Goal: Task Accomplishment & Management: Manage account settings

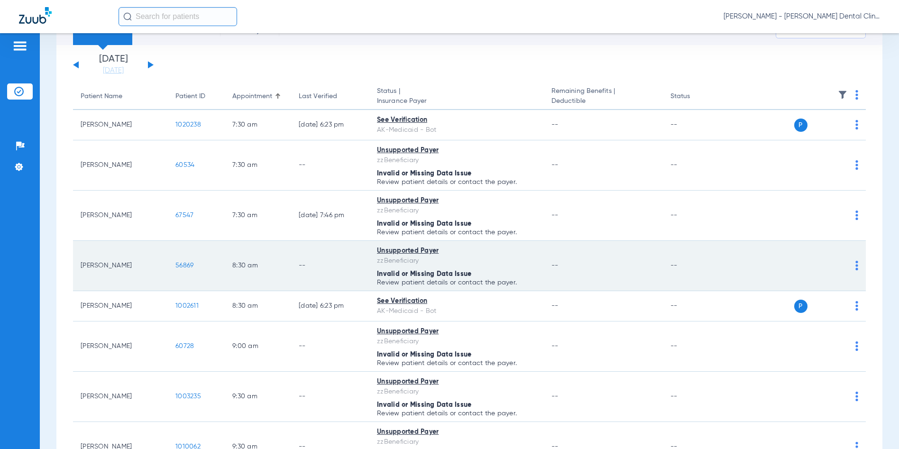
scroll to position [95, 0]
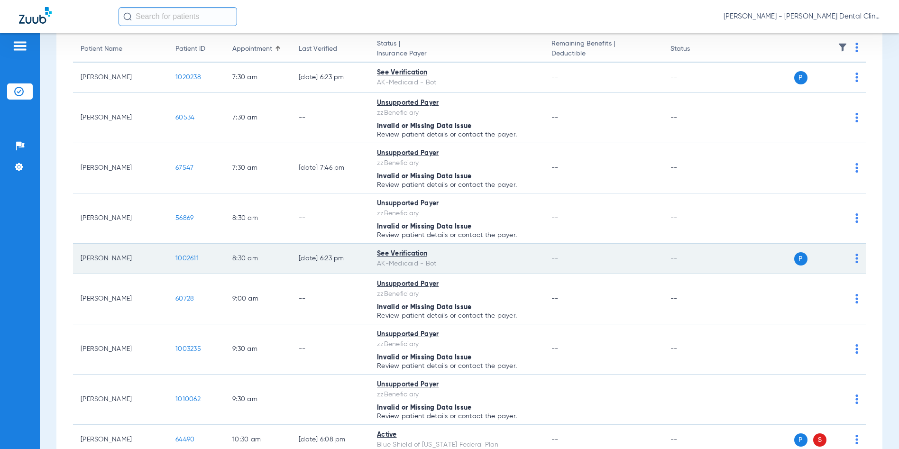
click at [182, 256] on span "1002611" at bounding box center [186, 258] width 23 height 7
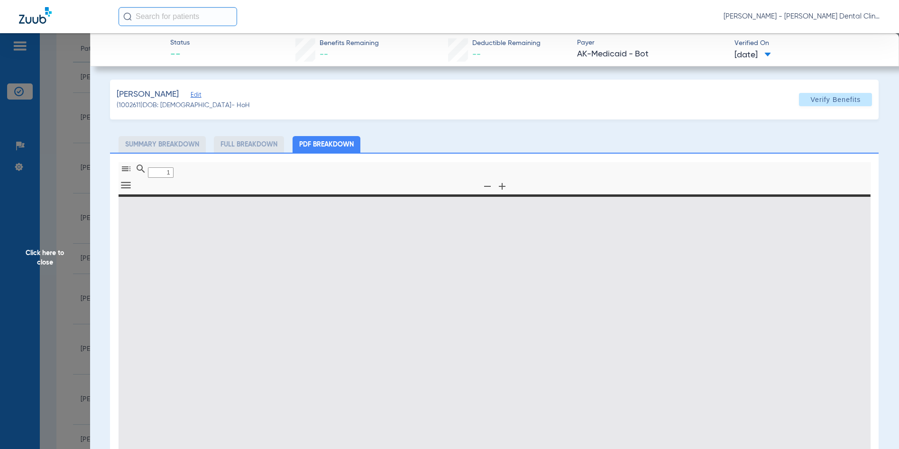
type input "0"
select select "page-width"
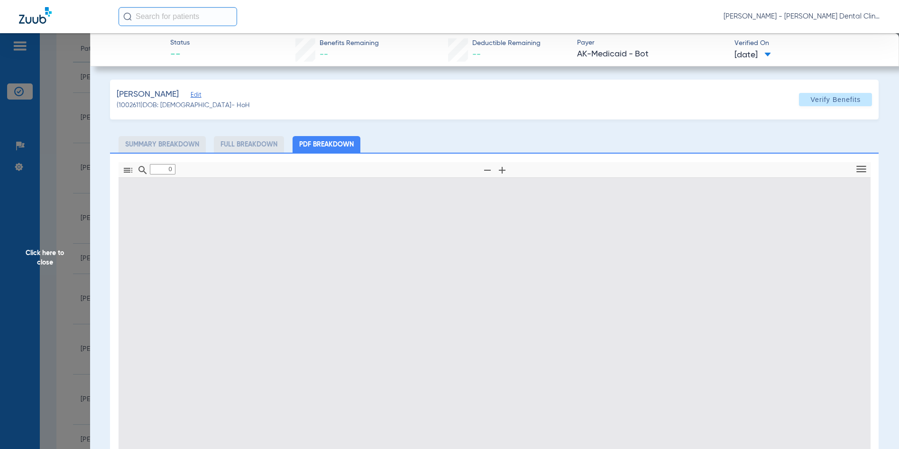
type input "1"
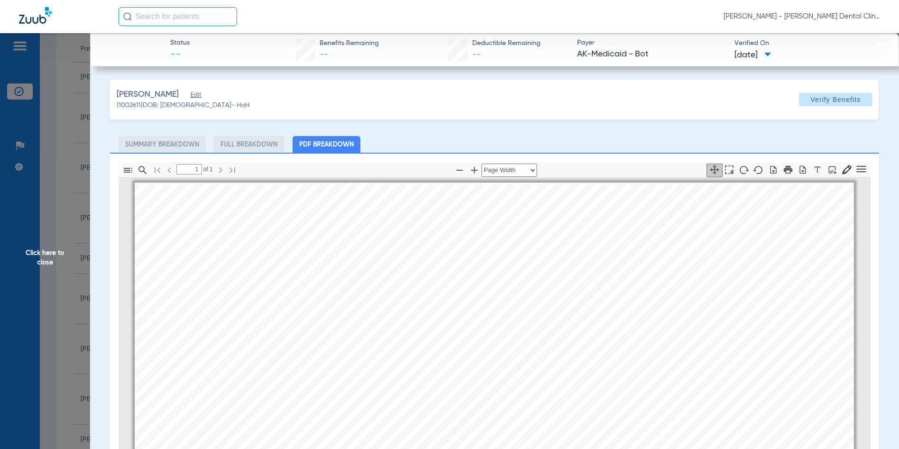
scroll to position [5, 0]
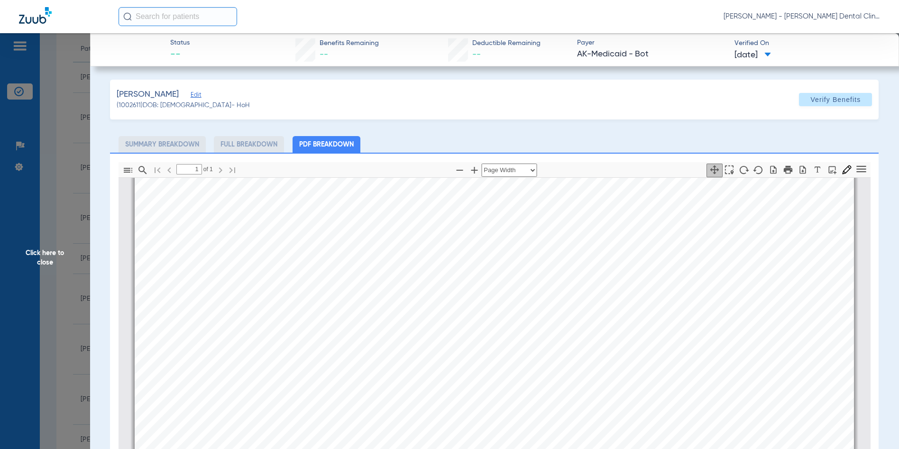
click at [42, 256] on span "Click here to close" at bounding box center [45, 257] width 90 height 449
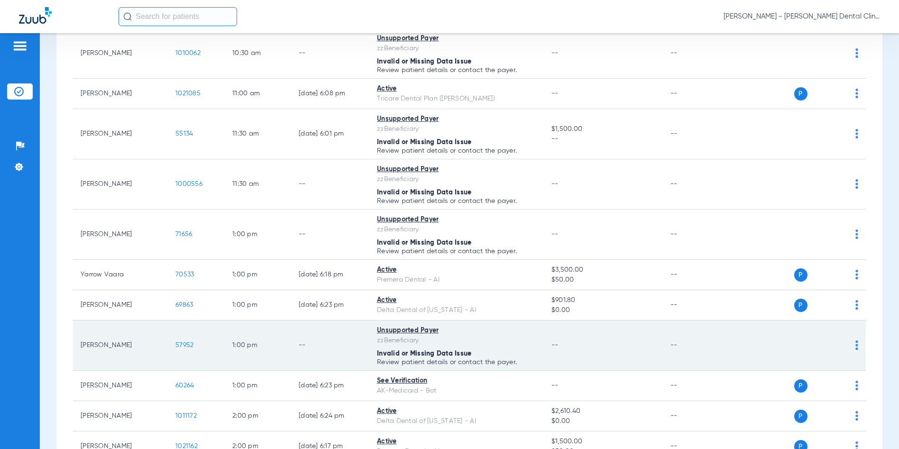
scroll to position [616, 0]
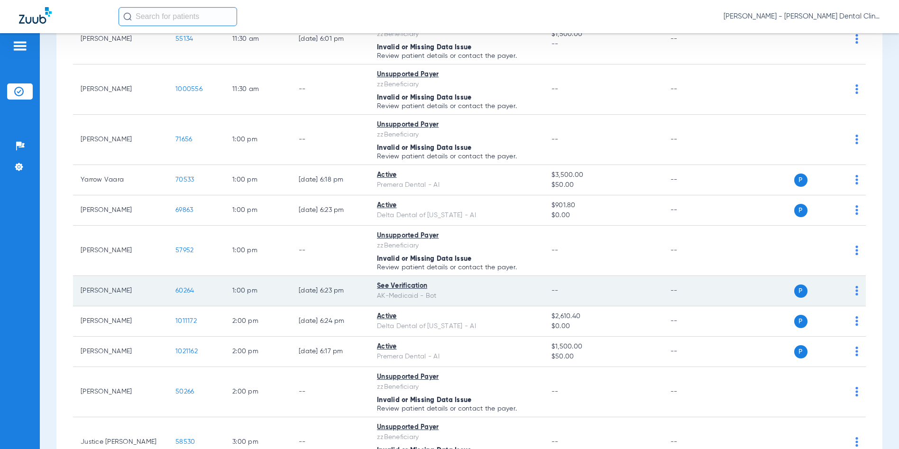
click at [190, 292] on span "60264" at bounding box center [184, 290] width 18 height 7
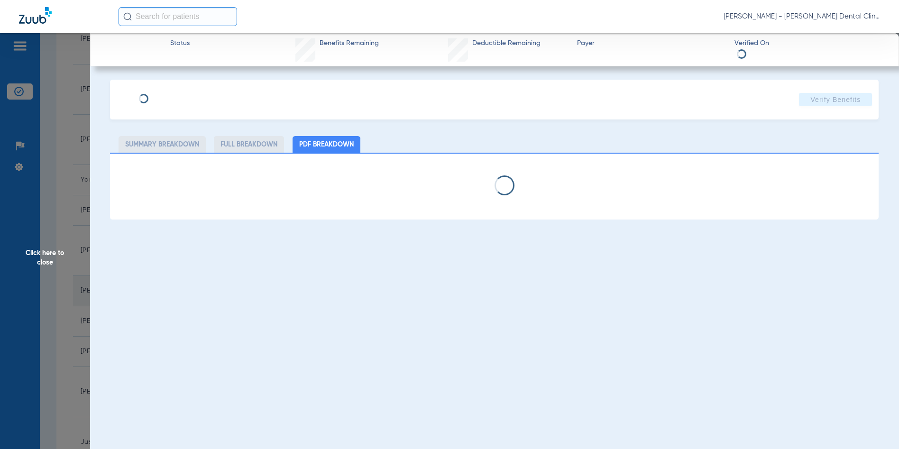
select select "page-width"
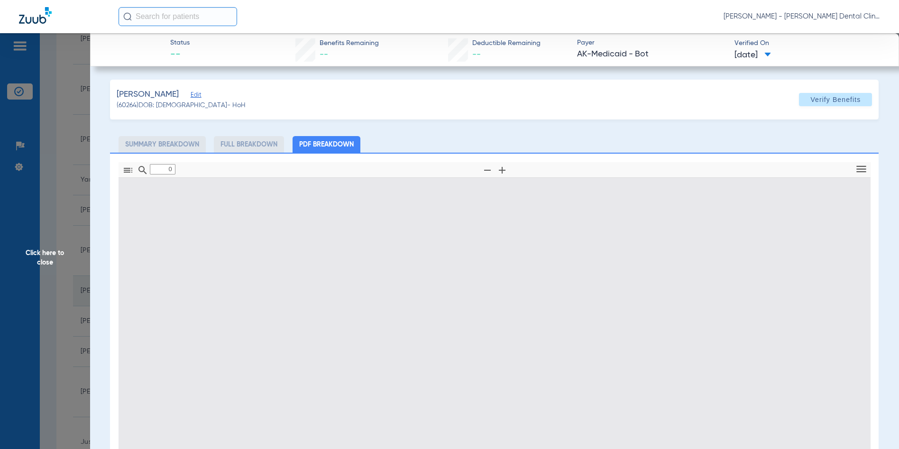
type input "1"
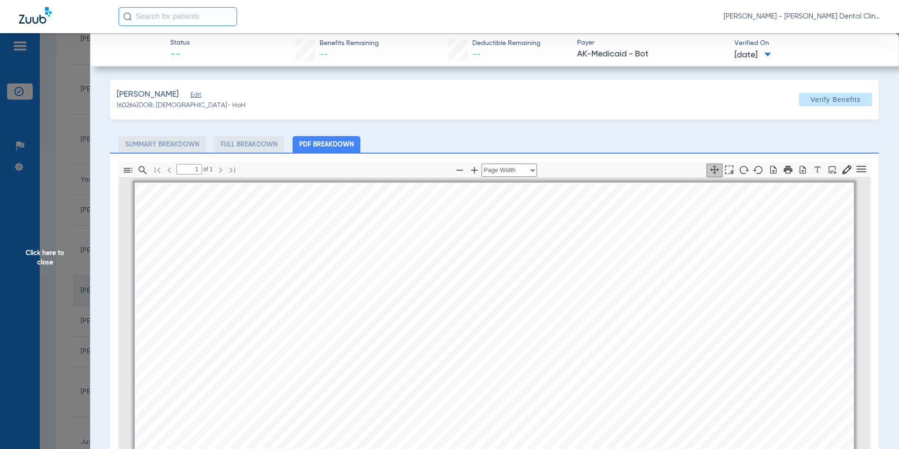
scroll to position [5, 0]
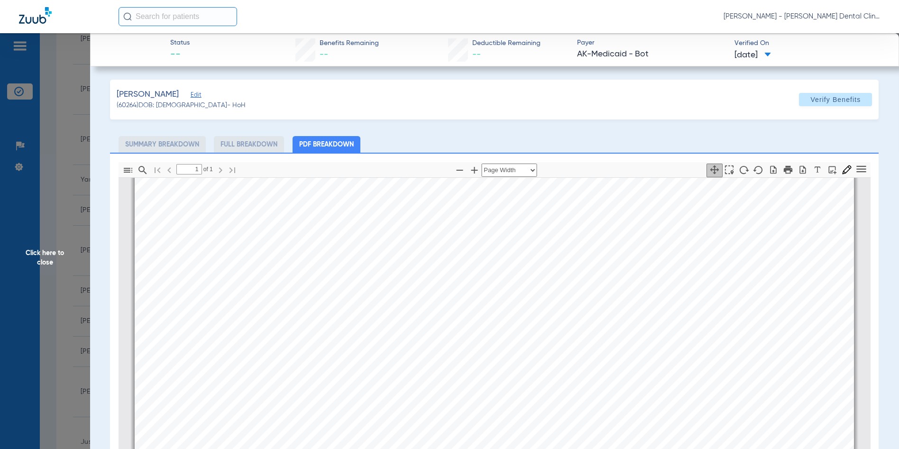
click at [41, 254] on span "Click here to close" at bounding box center [45, 257] width 90 height 449
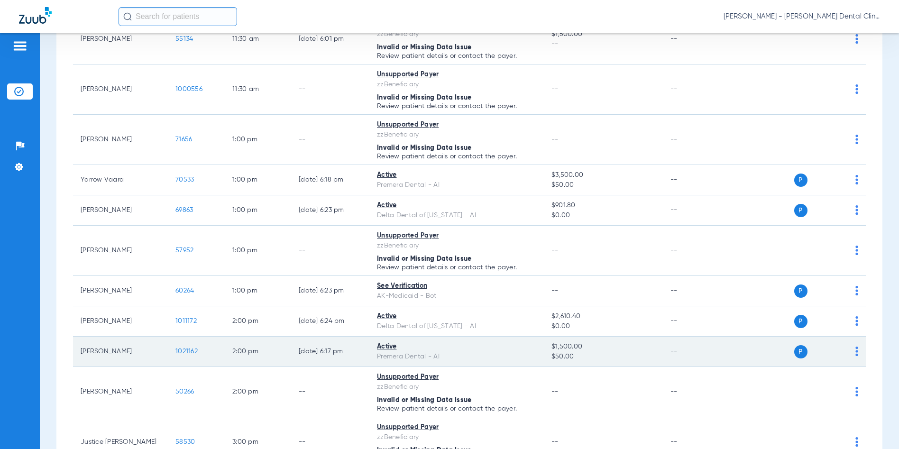
click at [182, 351] on span "1021162" at bounding box center [186, 351] width 22 height 7
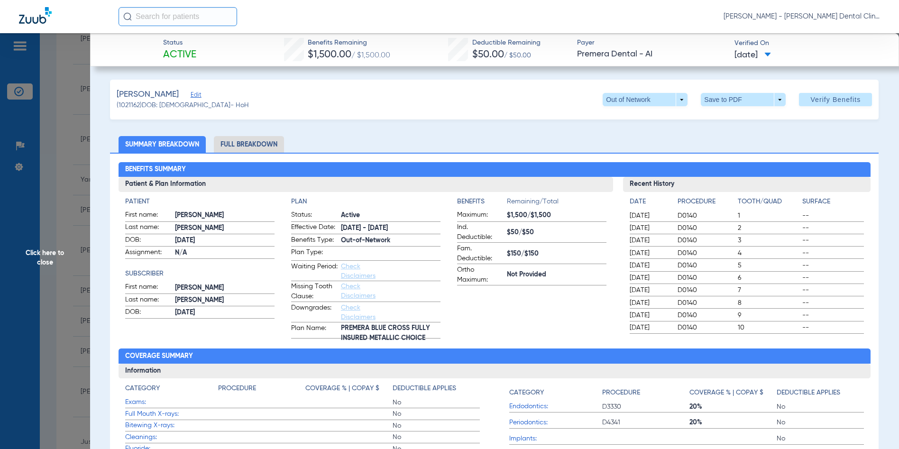
click at [43, 268] on span "Click here to close" at bounding box center [45, 257] width 90 height 449
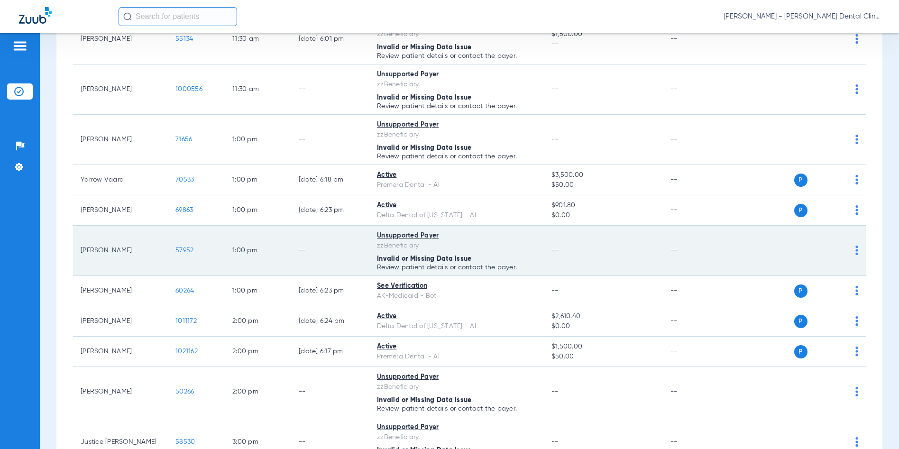
scroll to position [759, 0]
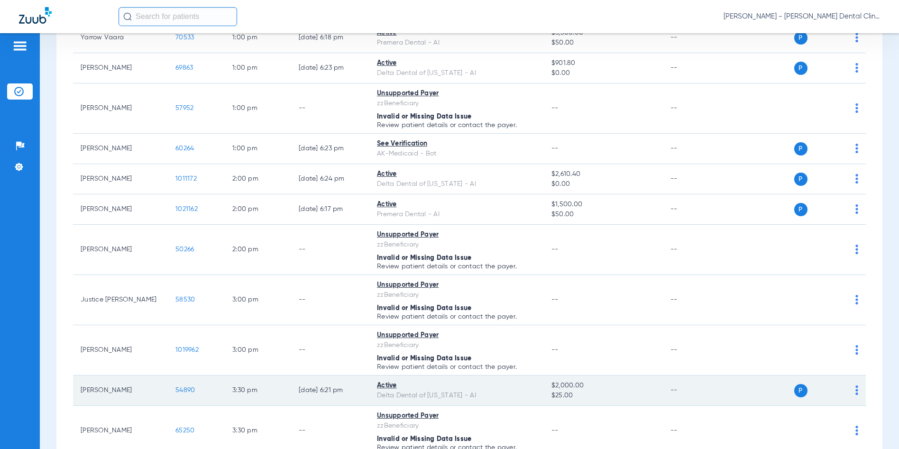
click at [182, 390] on span "54890" at bounding box center [184, 390] width 19 height 7
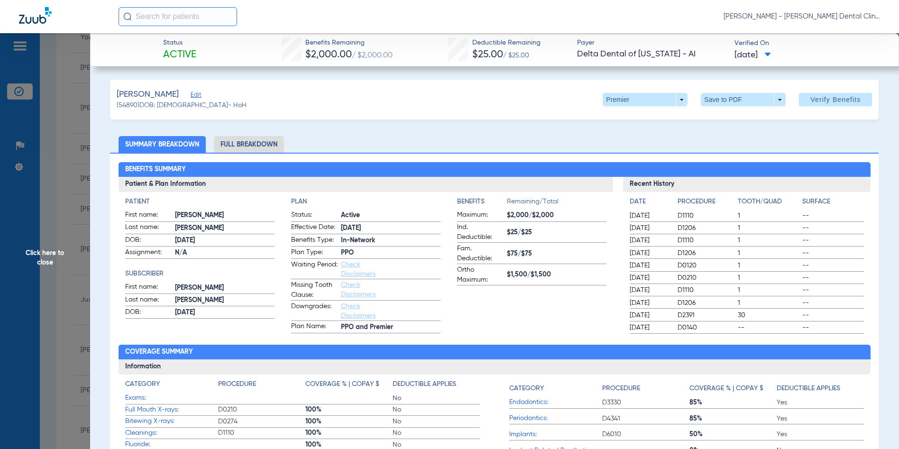
click at [834, 12] on span "[PERSON_NAME] - [PERSON_NAME] Dental Clinic | SEARHC" at bounding box center [802, 16] width 156 height 9
click at [834, 30] on span "Account Selection" at bounding box center [844, 33] width 53 height 7
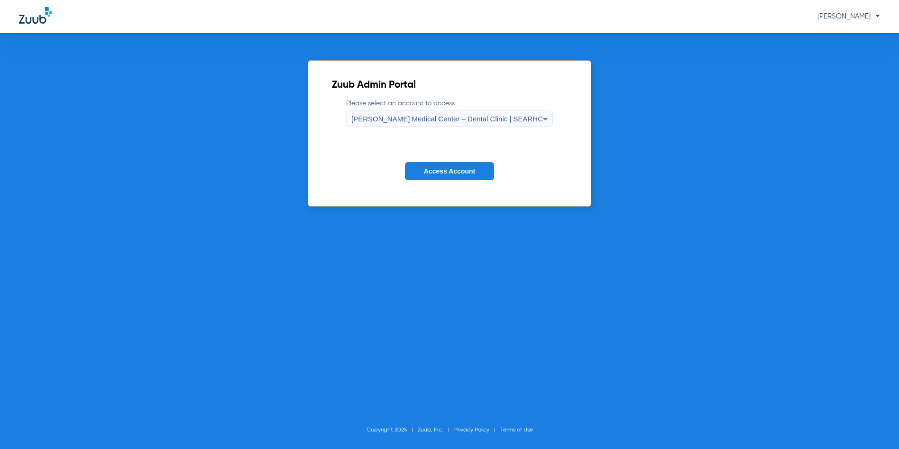
click at [387, 125] on div "[PERSON_NAME] Medical Center – Dental Clinic | SEARHC" at bounding box center [447, 119] width 192 height 16
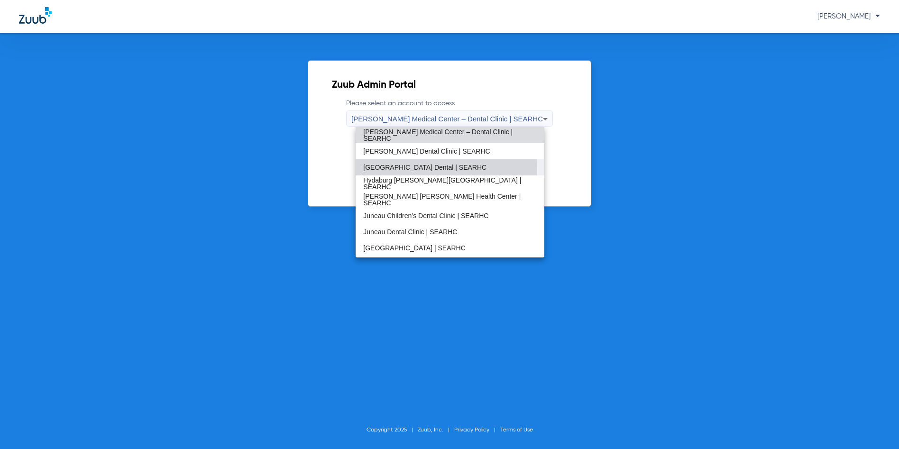
click at [382, 170] on span "[GEOGRAPHIC_DATA] Dental | SEARHC" at bounding box center [424, 167] width 123 height 7
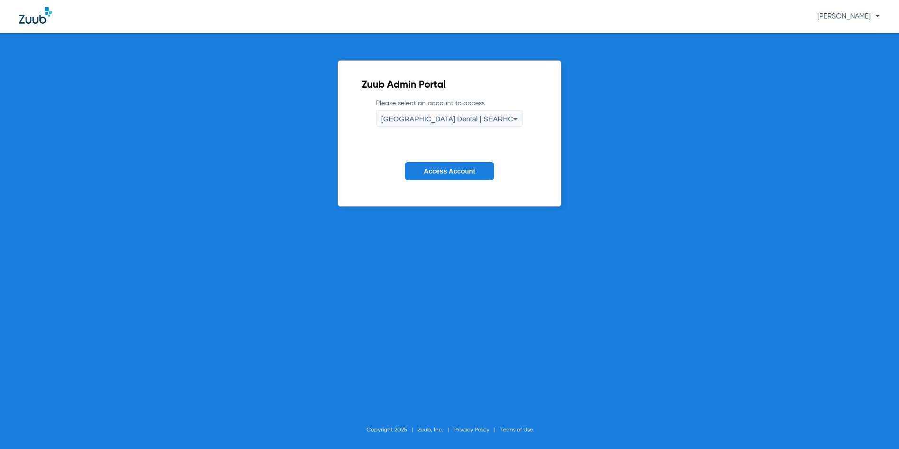
click at [424, 169] on span "Access Account" at bounding box center [449, 171] width 51 height 8
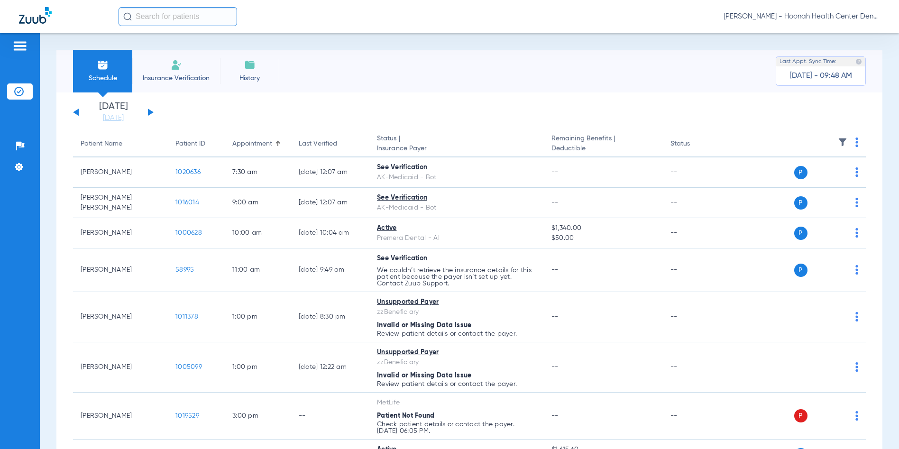
click at [149, 112] on button at bounding box center [151, 112] width 6 height 7
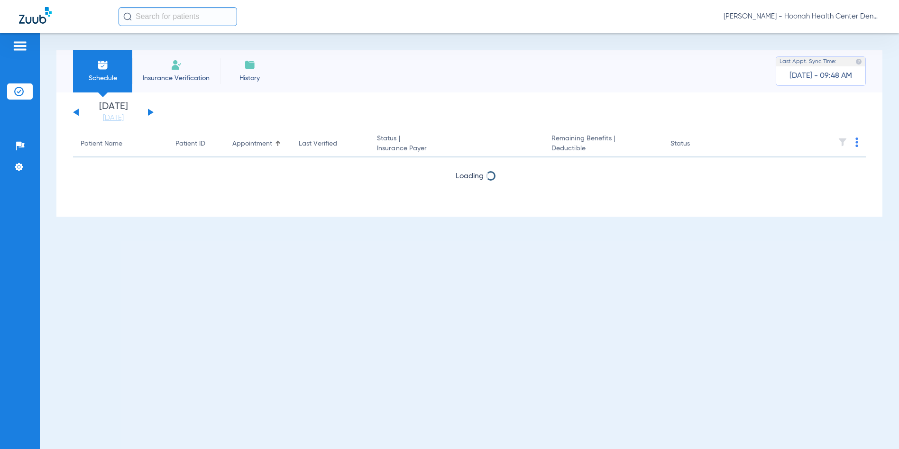
click at [149, 112] on button at bounding box center [151, 112] width 6 height 7
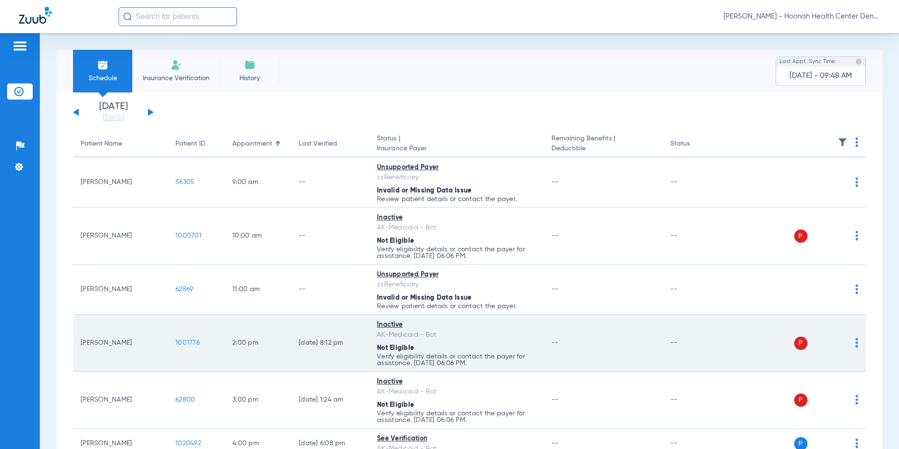
click at [181, 341] on span "1001776" at bounding box center [187, 342] width 24 height 7
